Goal: Transaction & Acquisition: Download file/media

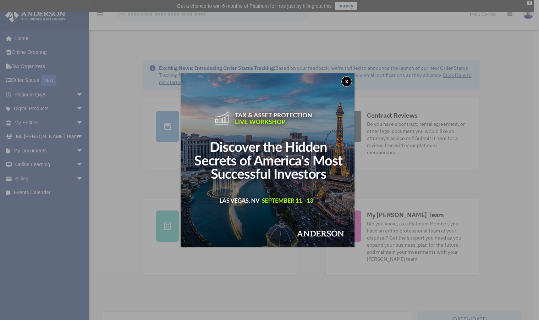
click at [348, 80] on button "x" at bounding box center [346, 81] width 11 height 11
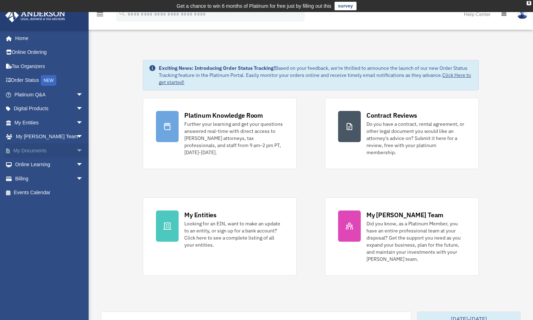
click at [35, 152] on link "My Documents arrow_drop_down" at bounding box center [49, 151] width 89 height 14
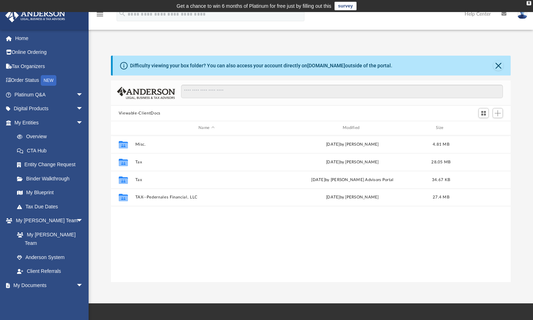
scroll to position [156, 395]
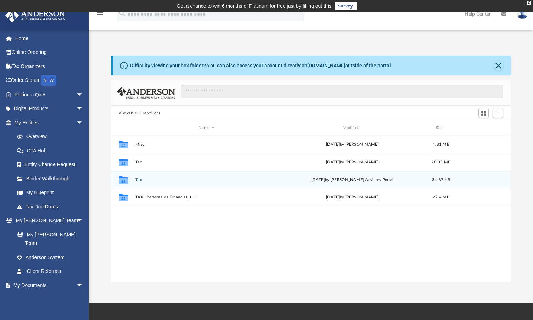
click at [350, 182] on div "Tue Apr 15 2025 by Anderson Advisors Portal" at bounding box center [352, 180] width 143 height 6
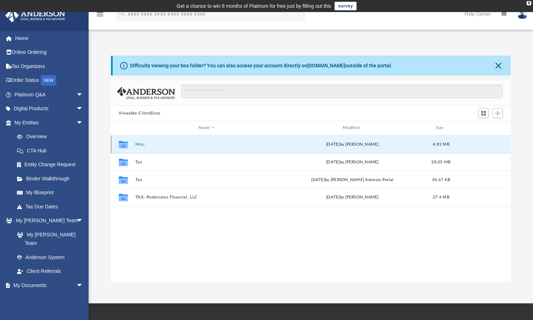
click at [137, 143] on button "Misc." at bounding box center [206, 144] width 143 height 5
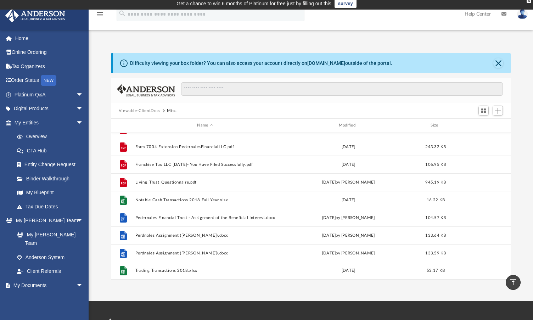
scroll to position [0, 0]
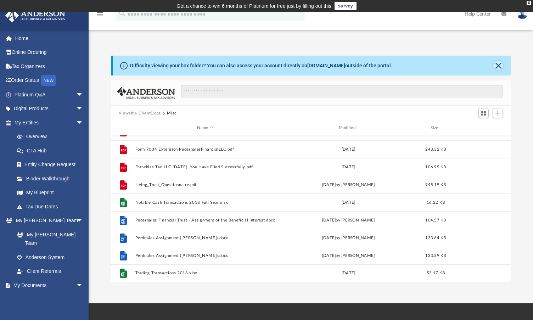
click at [500, 66] on button "Close" at bounding box center [499, 66] width 10 height 10
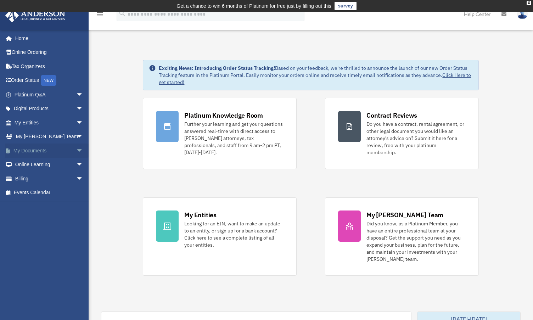
click at [76, 149] on span "arrow_drop_down" at bounding box center [83, 151] width 14 height 15
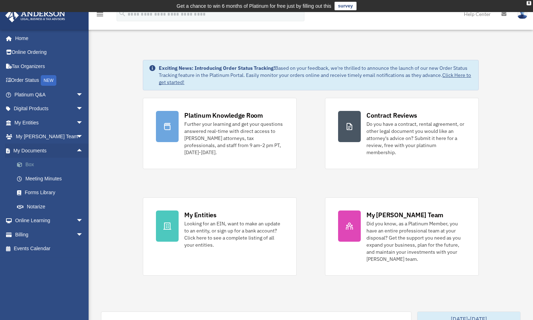
click at [34, 163] on link "Box" at bounding box center [52, 165] width 84 height 14
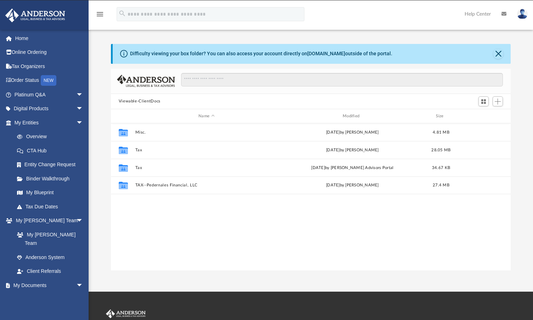
scroll to position [156, 395]
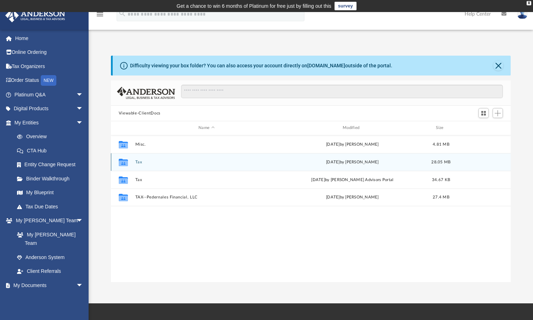
click at [140, 162] on button "Tax" at bounding box center [206, 162] width 143 height 5
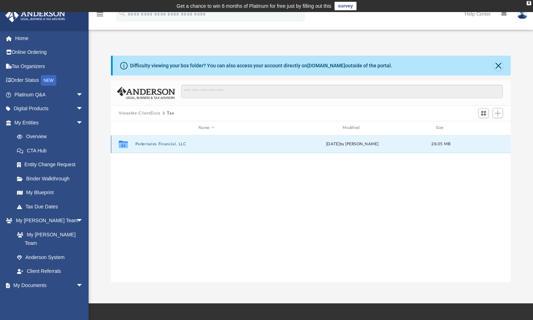
click at [151, 142] on button "Pedernales Financial, LLC" at bounding box center [206, 144] width 143 height 5
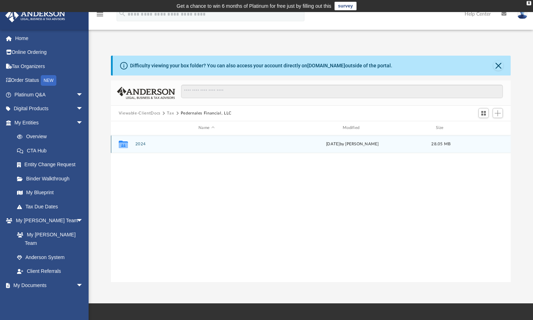
click at [143, 143] on button "2024" at bounding box center [206, 144] width 143 height 5
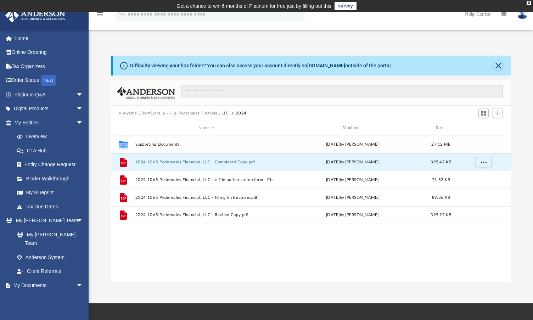
click at [162, 162] on button "2024 1065 Pedernales Financial, LLC - Completed Copy.pdf" at bounding box center [206, 162] width 143 height 5
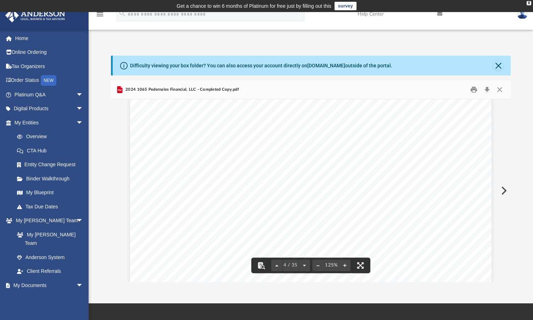
scroll to position [1489, 0]
click at [488, 90] on button "Download" at bounding box center [487, 89] width 13 height 11
